Goal: Find specific page/section: Find specific page/section

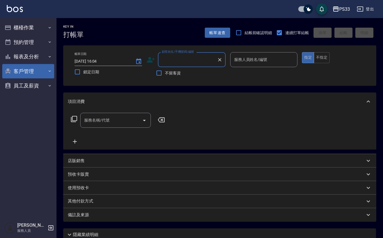
click at [32, 74] on button "客戶管理" at bounding box center [28, 71] width 52 height 15
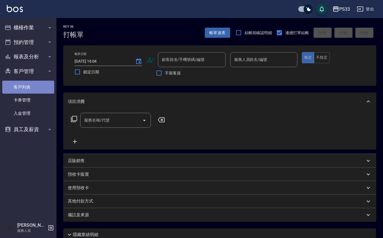
click at [35, 85] on link "客戶列表" at bounding box center [28, 87] width 52 height 13
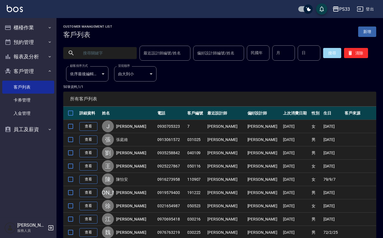
click at [112, 58] on input "text" at bounding box center [105, 52] width 53 height 15
type input "貝"
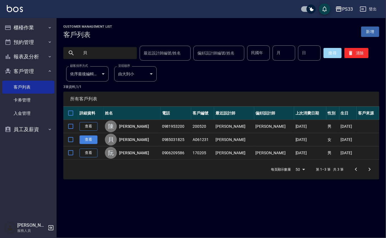
click at [84, 138] on link "查看" at bounding box center [88, 140] width 18 height 9
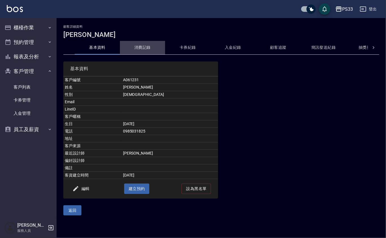
click at [154, 45] on button "消費記錄" at bounding box center [142, 48] width 45 height 14
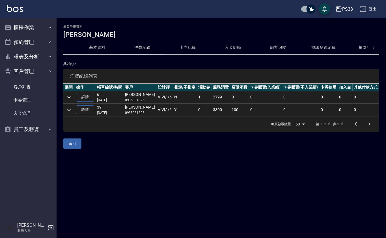
click at [71, 94] on icon "expand row" at bounding box center [69, 97] width 7 height 7
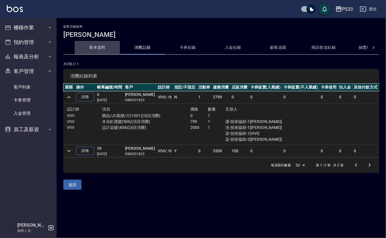
click at [105, 48] on button "基本資料" at bounding box center [97, 48] width 45 height 14
